Goal: Navigation & Orientation: Understand site structure

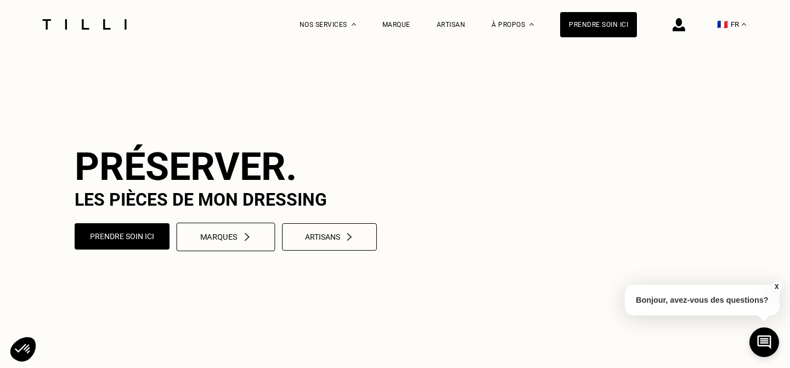
click at [248, 242] on img at bounding box center [247, 237] width 10 height 9
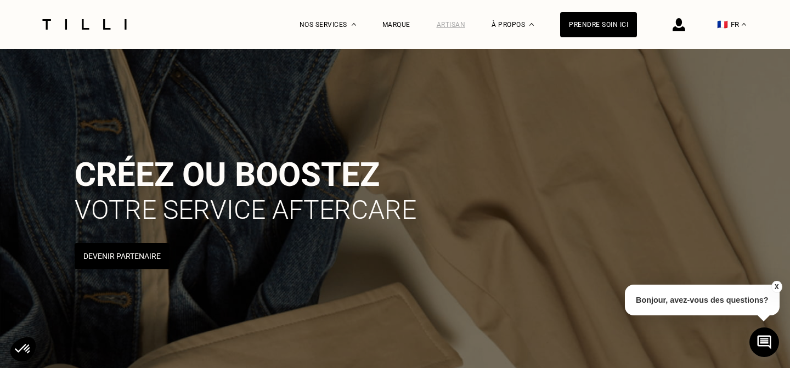
click at [451, 23] on div "Artisan" at bounding box center [451, 25] width 29 height 8
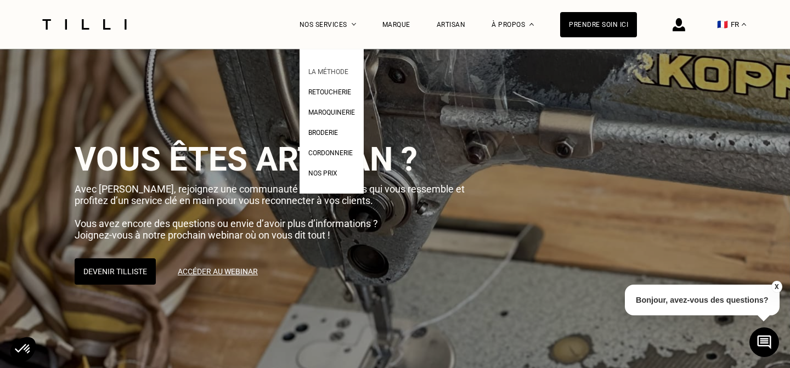
click at [345, 68] on span "La Méthode" at bounding box center [328, 72] width 40 height 8
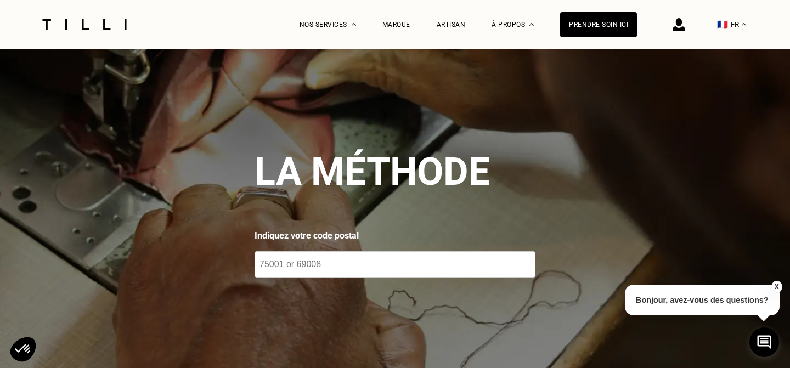
click at [106, 21] on img at bounding box center [84, 24] width 92 height 10
